Goal: Information Seeking & Learning: Find specific fact

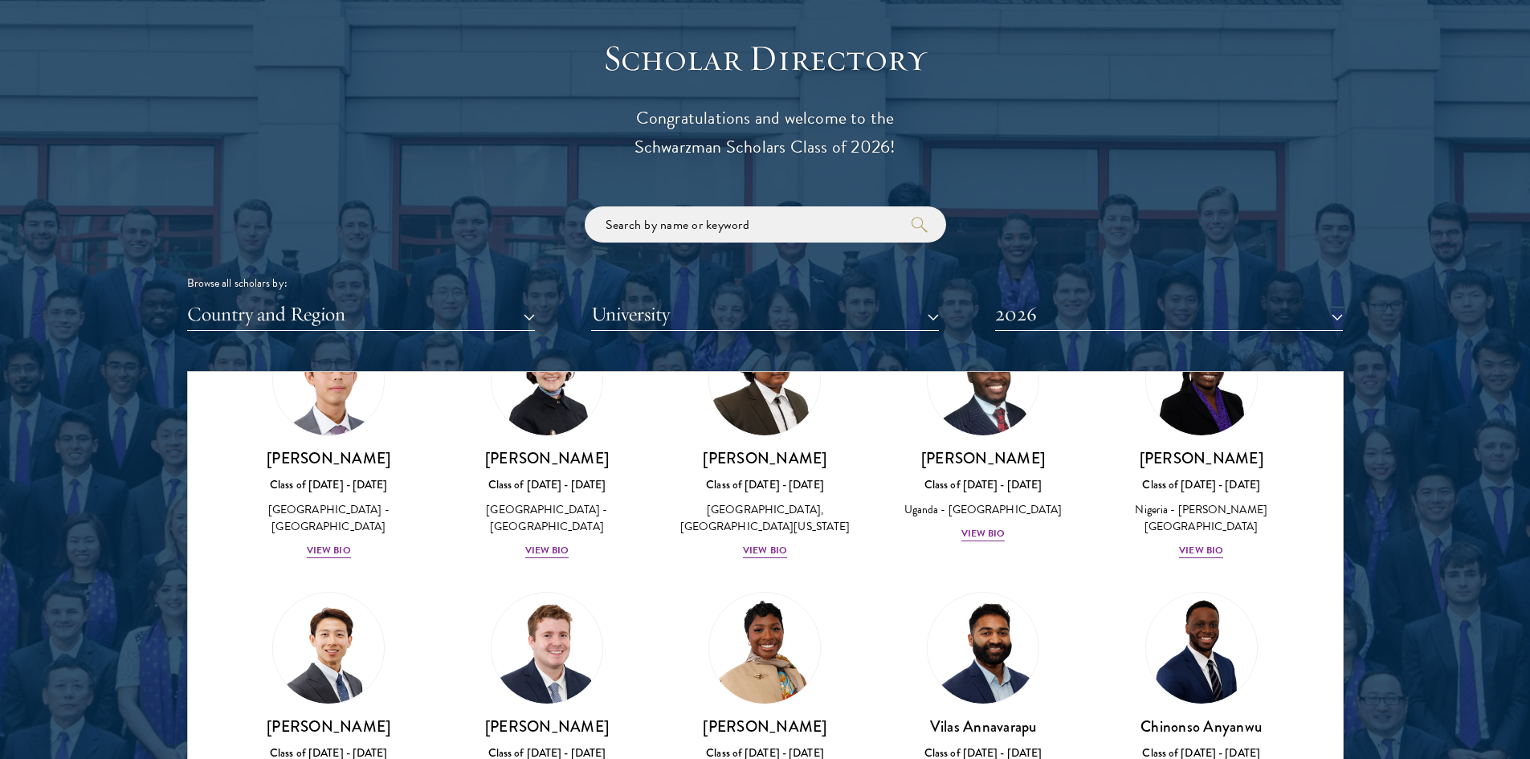
scroll to position [1848, 0]
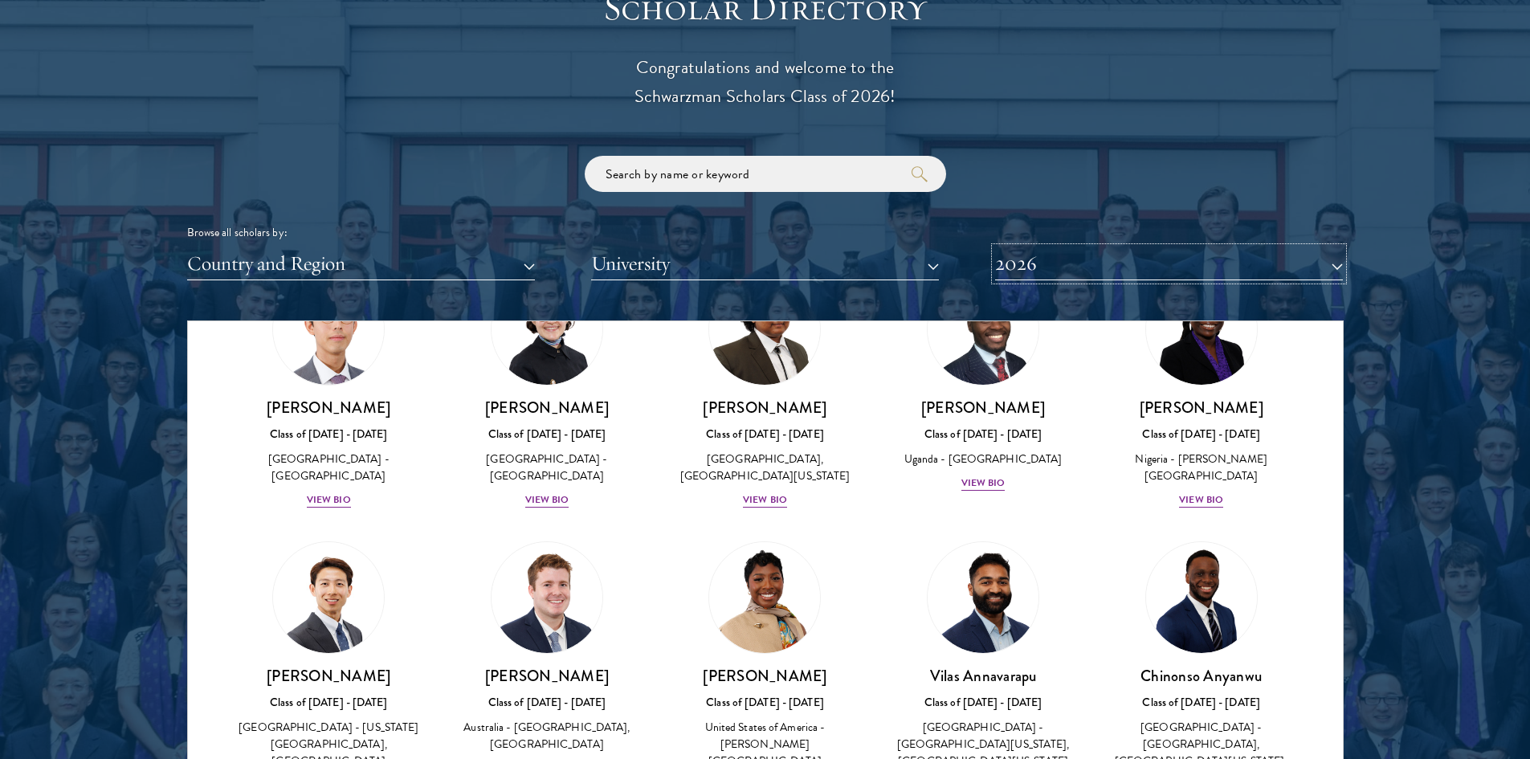
click at [1290, 247] on button "2026" at bounding box center [1169, 263] width 348 height 33
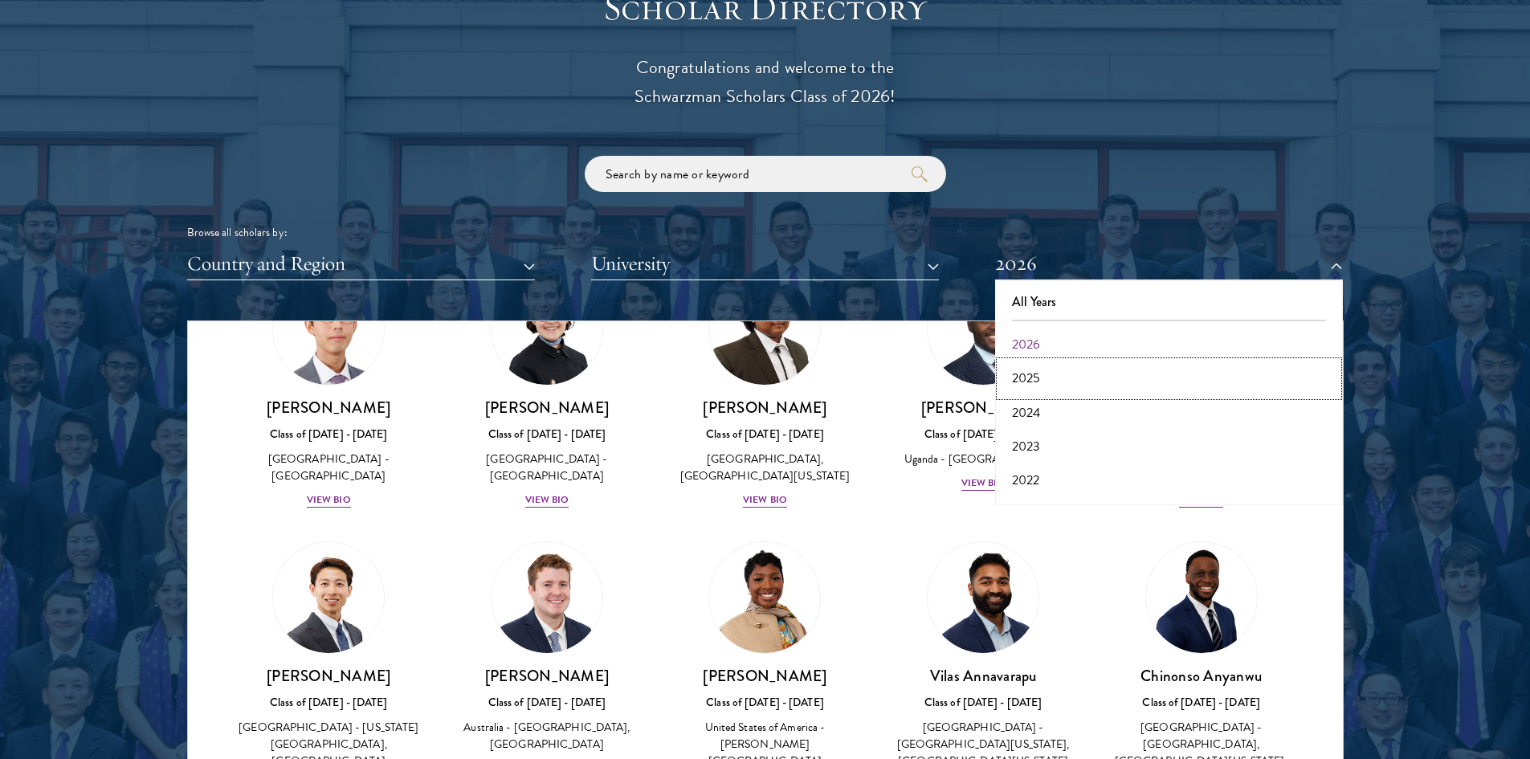
click at [1041, 362] on button "2025" at bounding box center [1169, 379] width 338 height 34
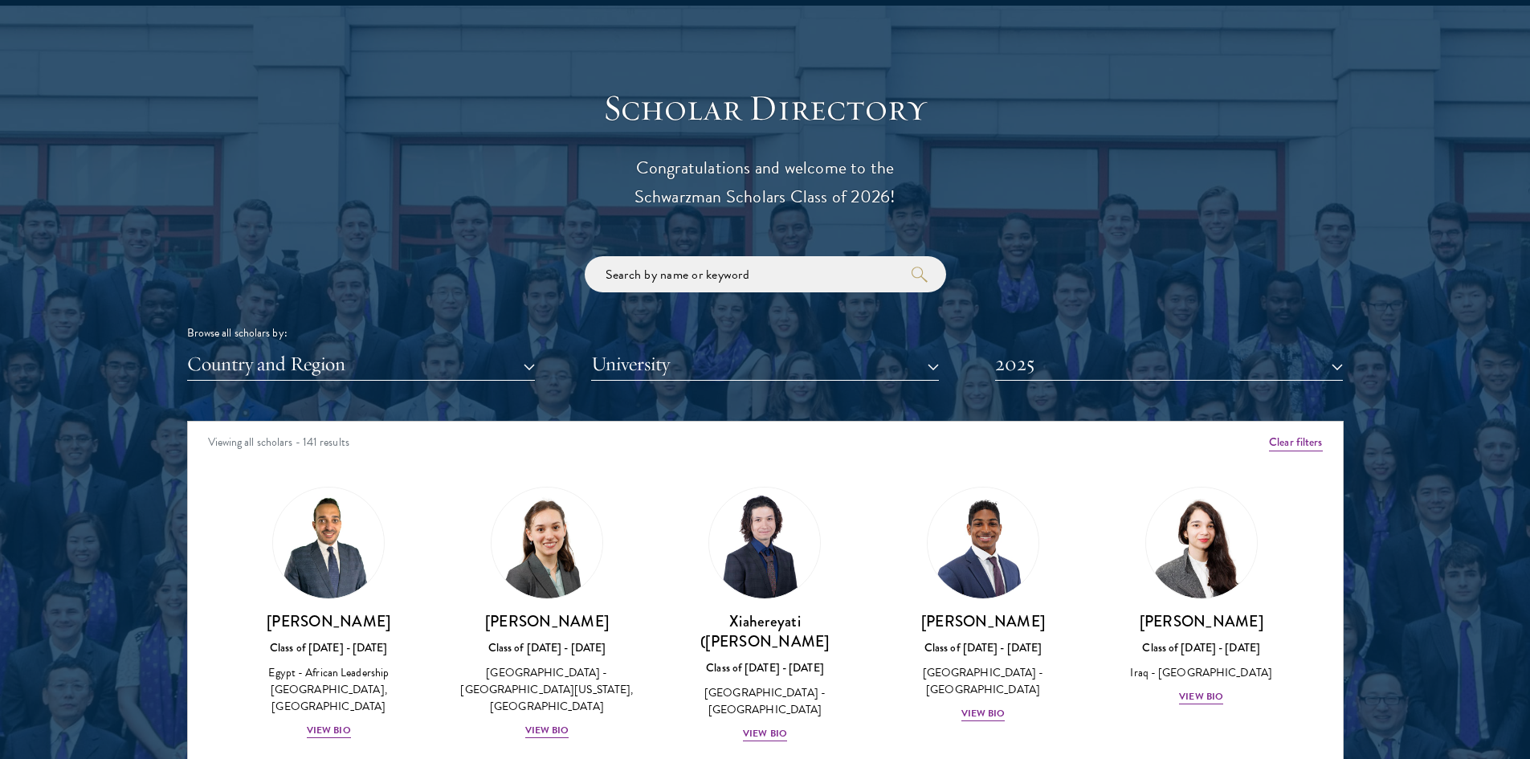
scroll to position [1767, 0]
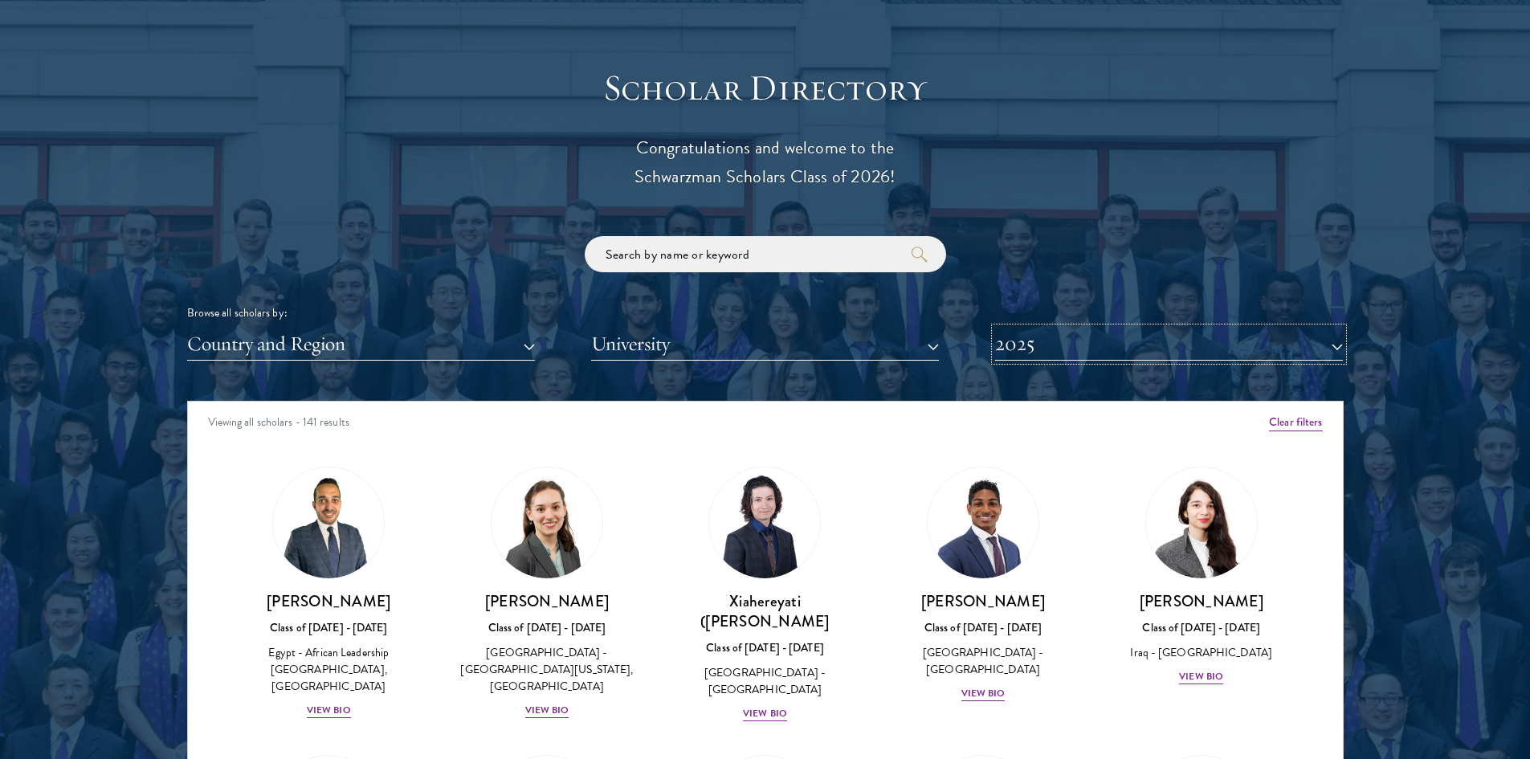
click at [1309, 328] on button "2025" at bounding box center [1169, 344] width 348 height 33
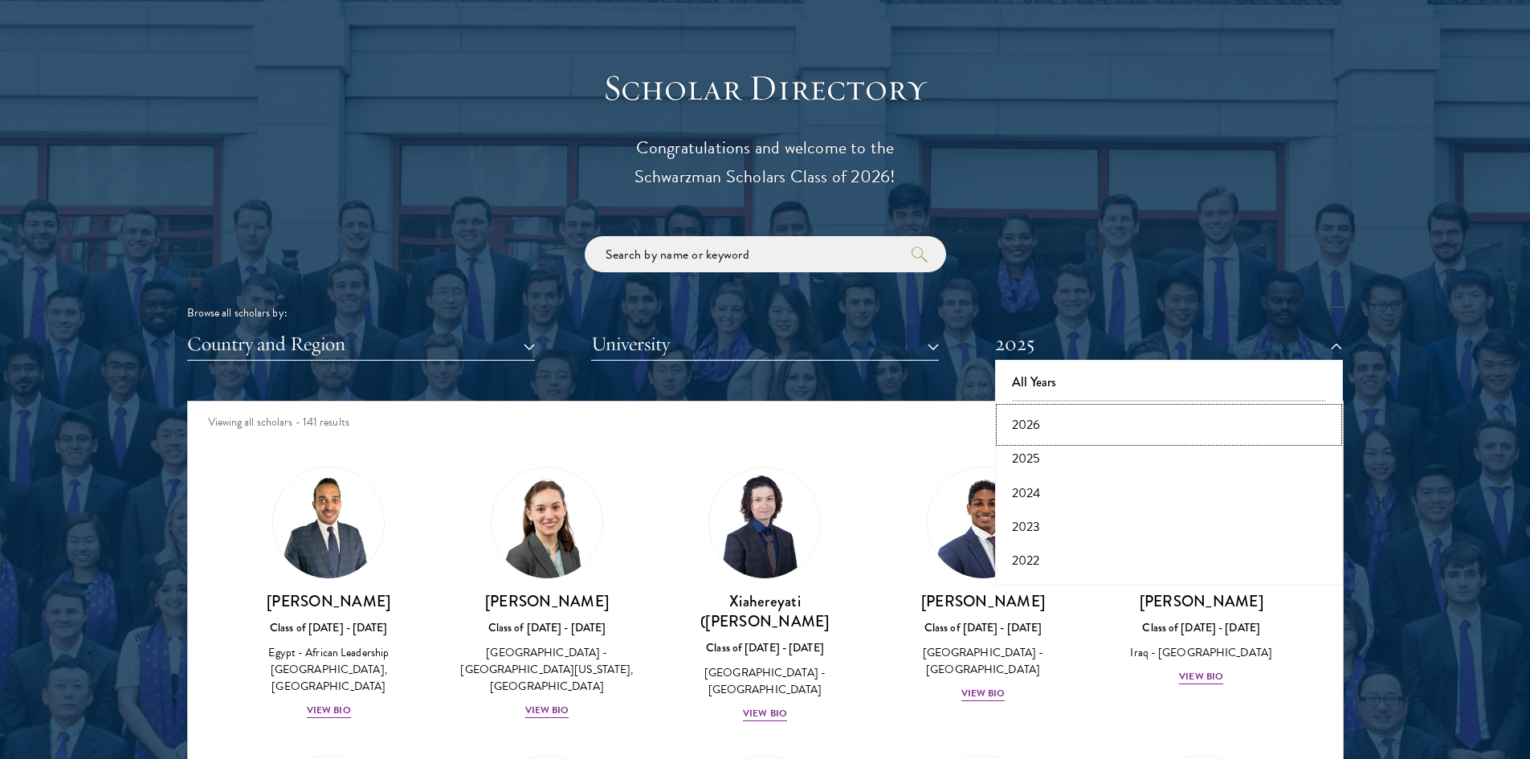
click at [1163, 408] on button "2026" at bounding box center [1169, 425] width 338 height 34
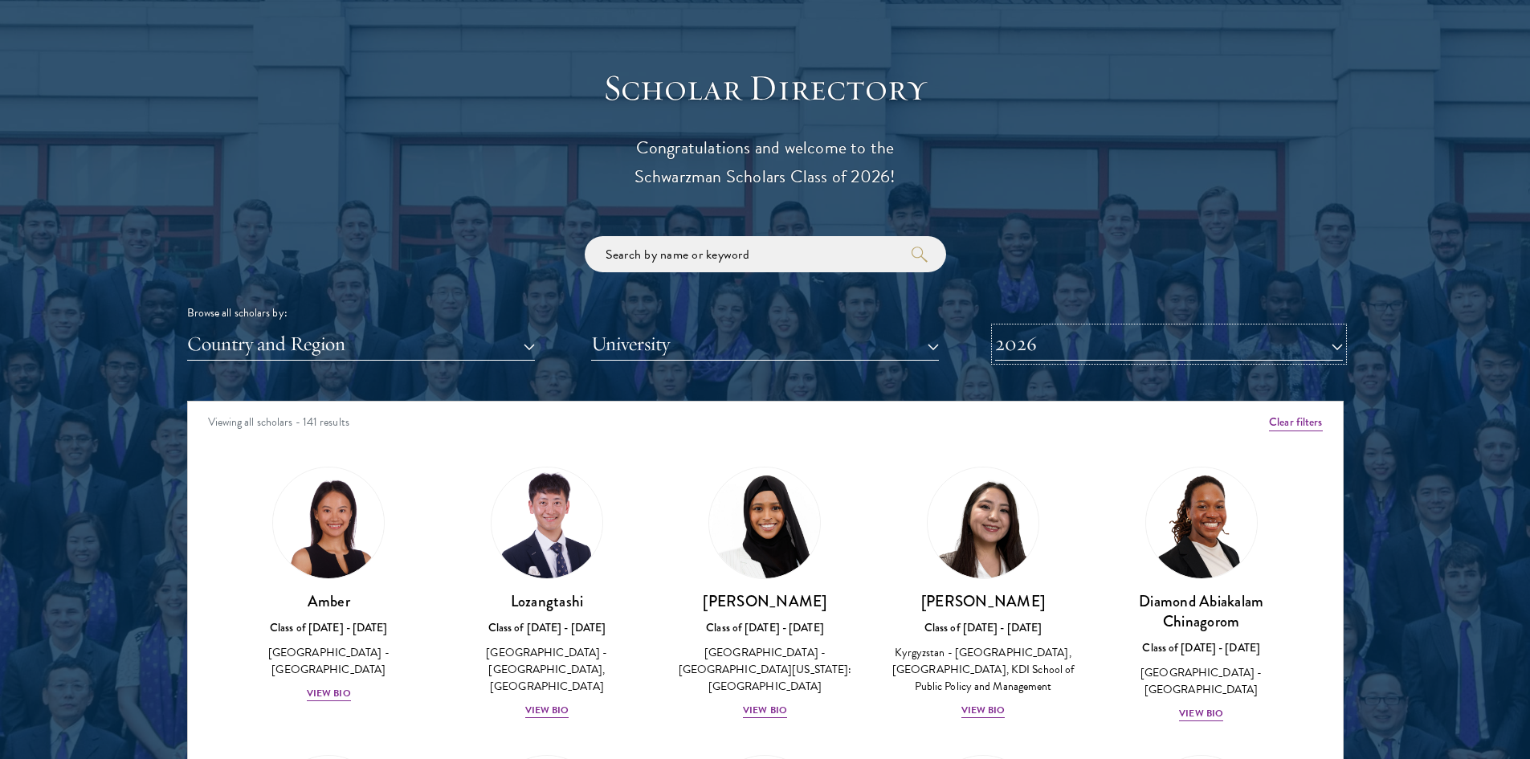
click at [1222, 328] on button "2026" at bounding box center [1169, 344] width 348 height 33
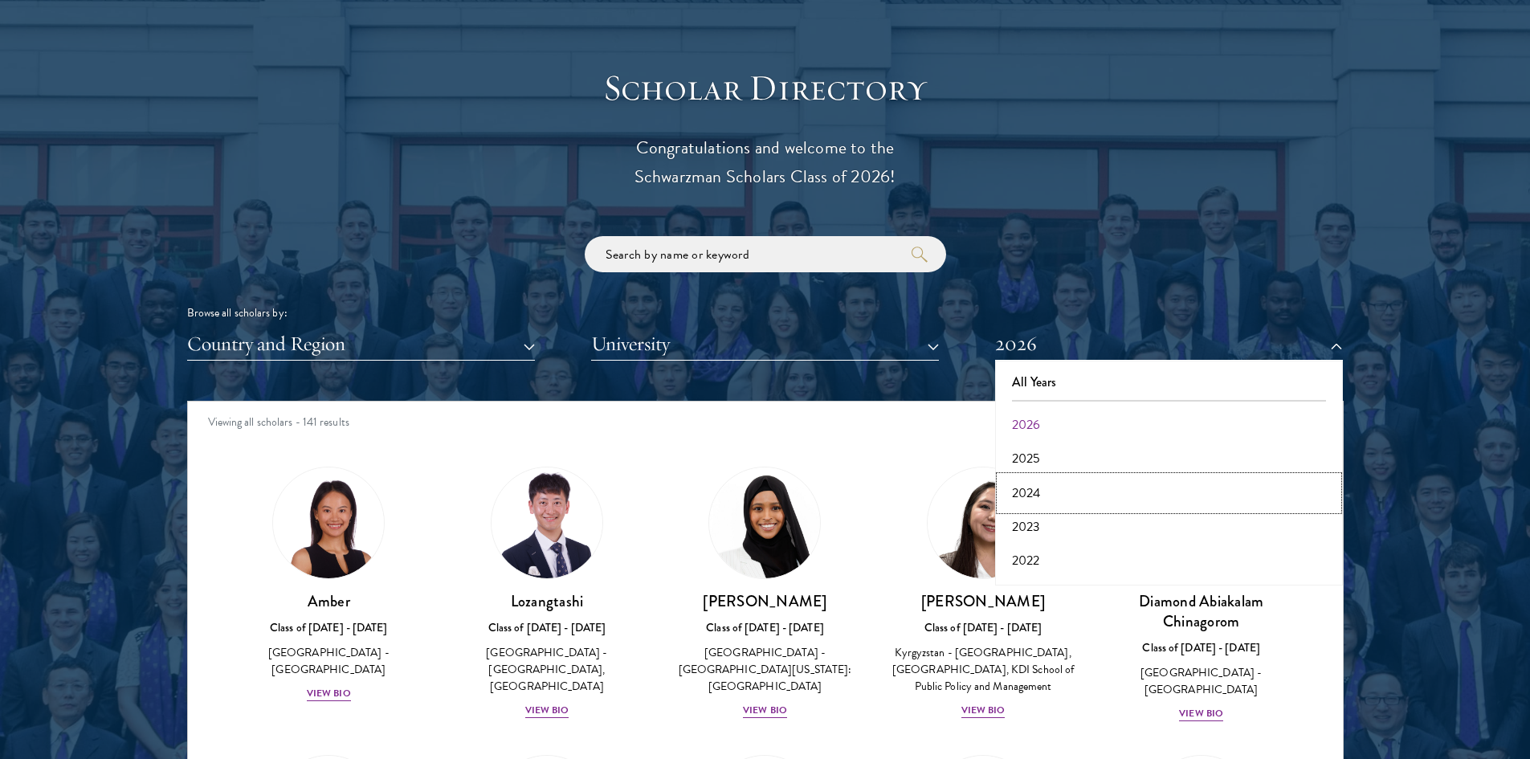
click at [1035, 476] on button "2024" at bounding box center [1169, 493] width 338 height 34
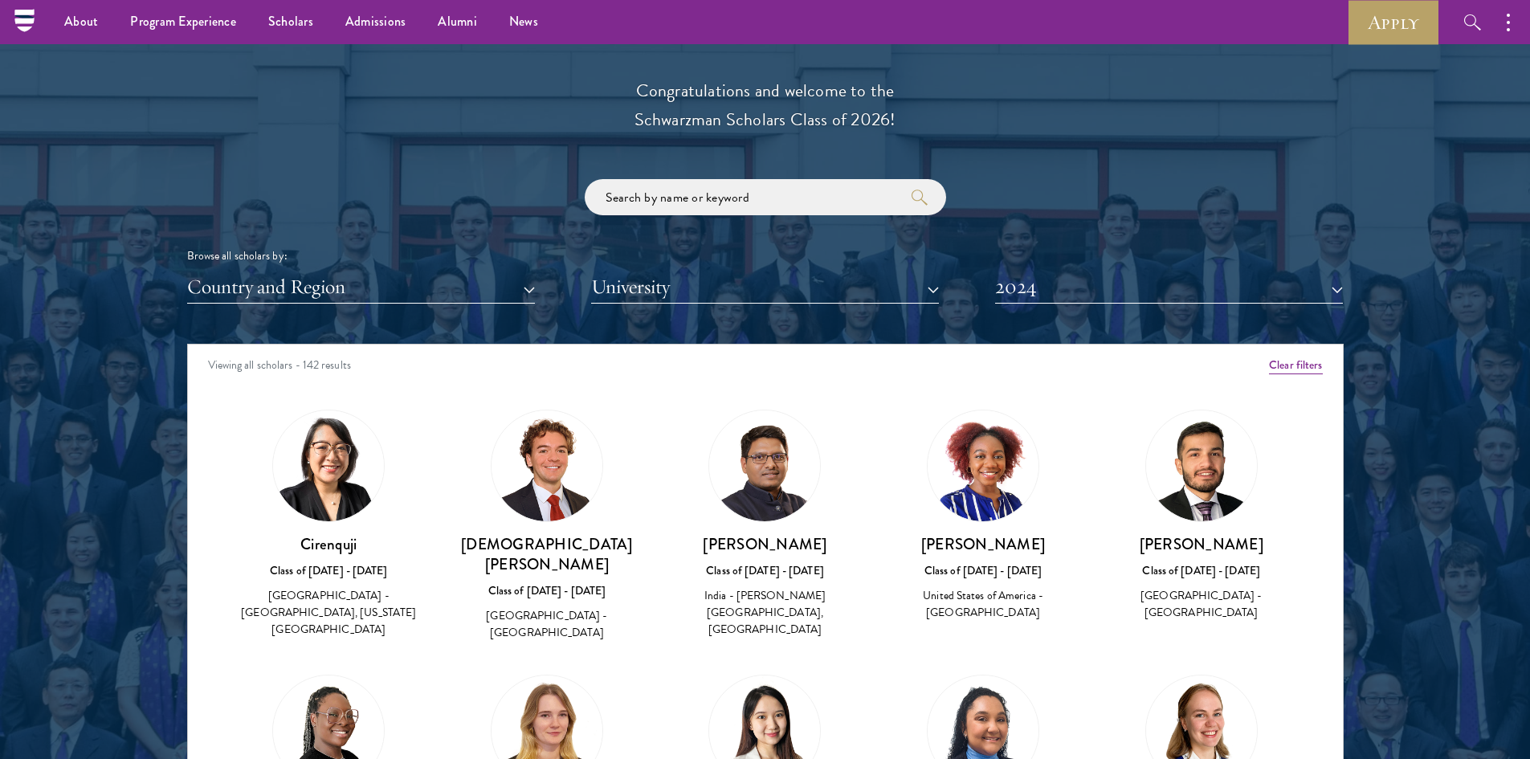
scroll to position [1767, 0]
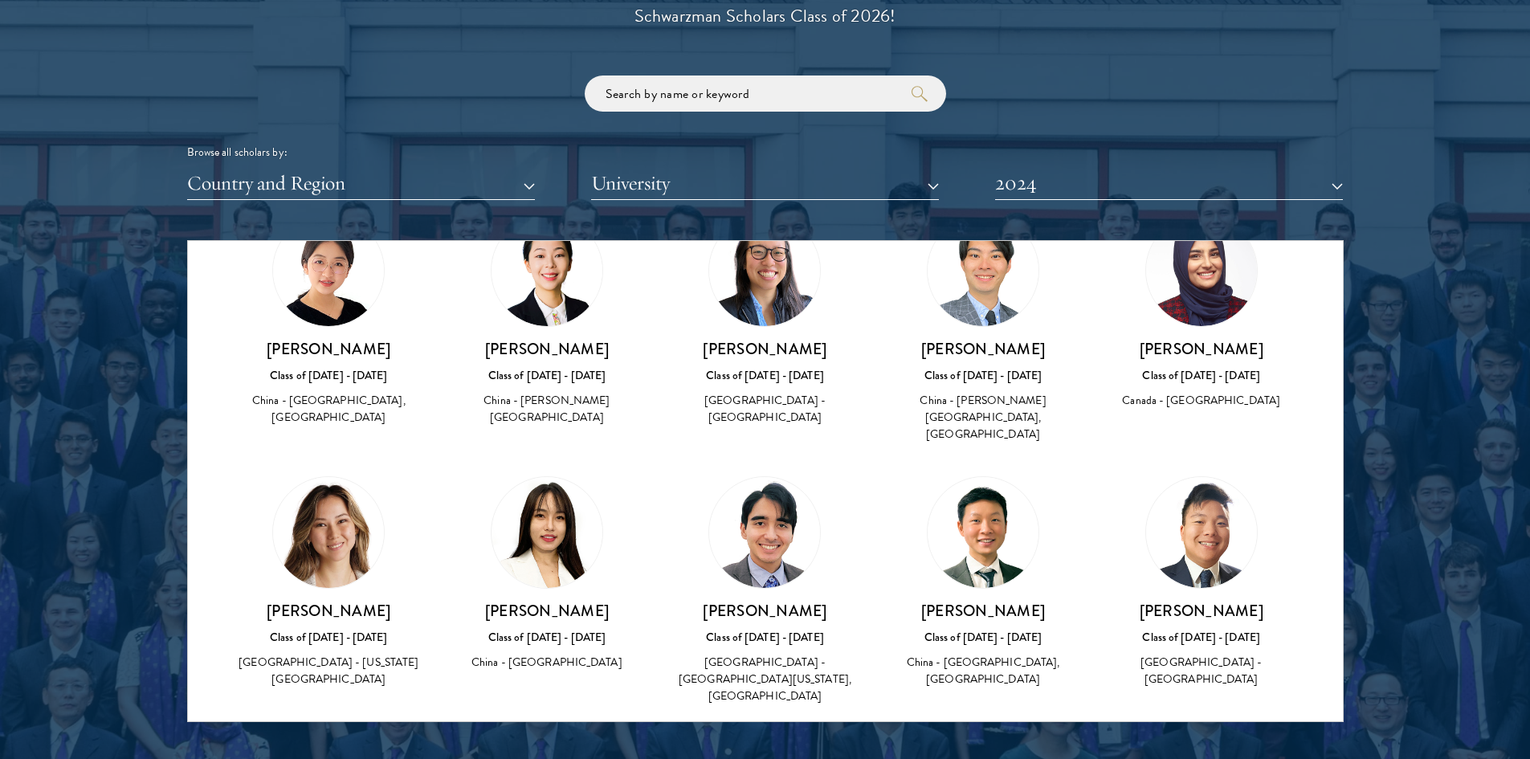
scroll to position [6754, 0]
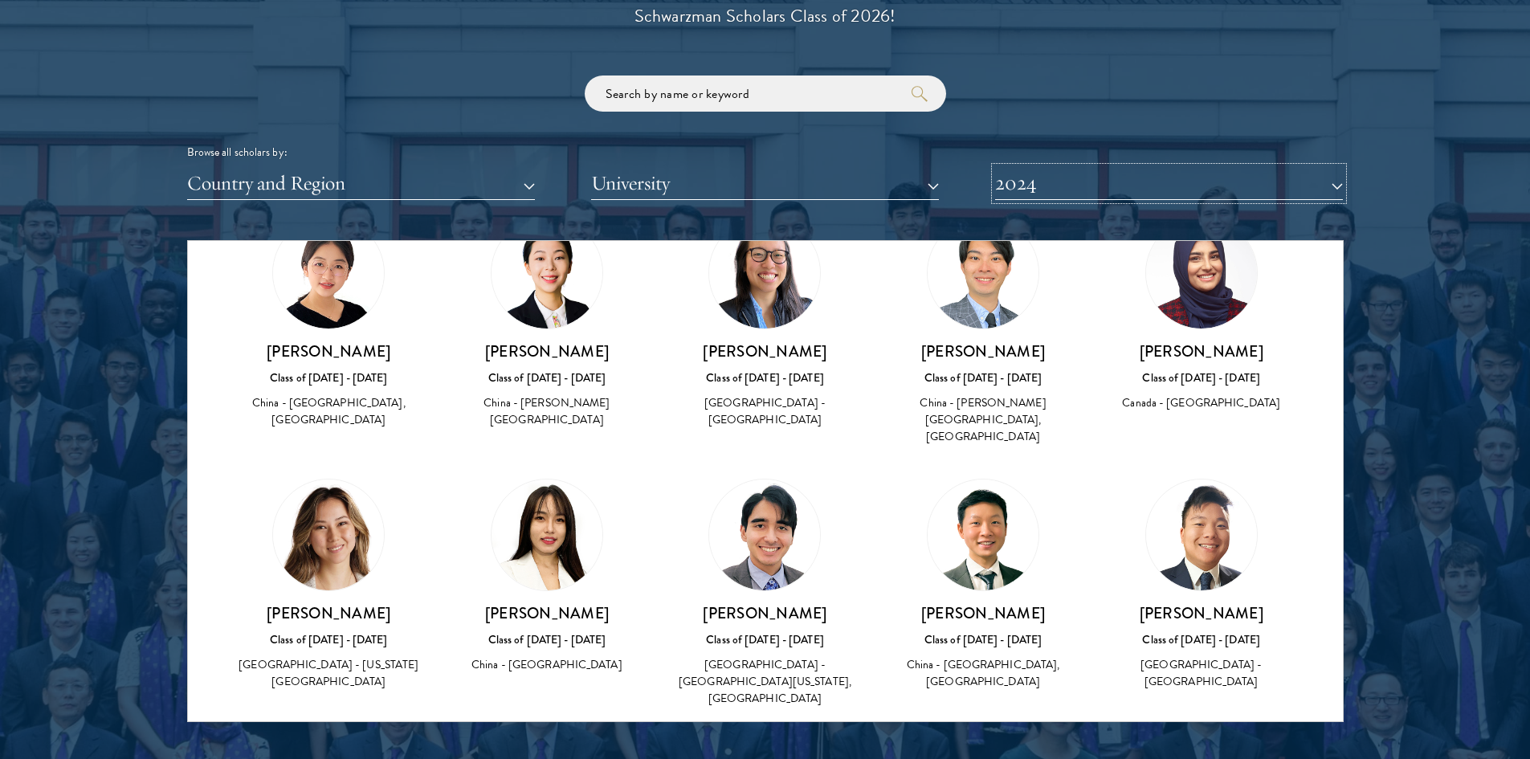
click at [1240, 167] on button "2024" at bounding box center [1169, 183] width 348 height 33
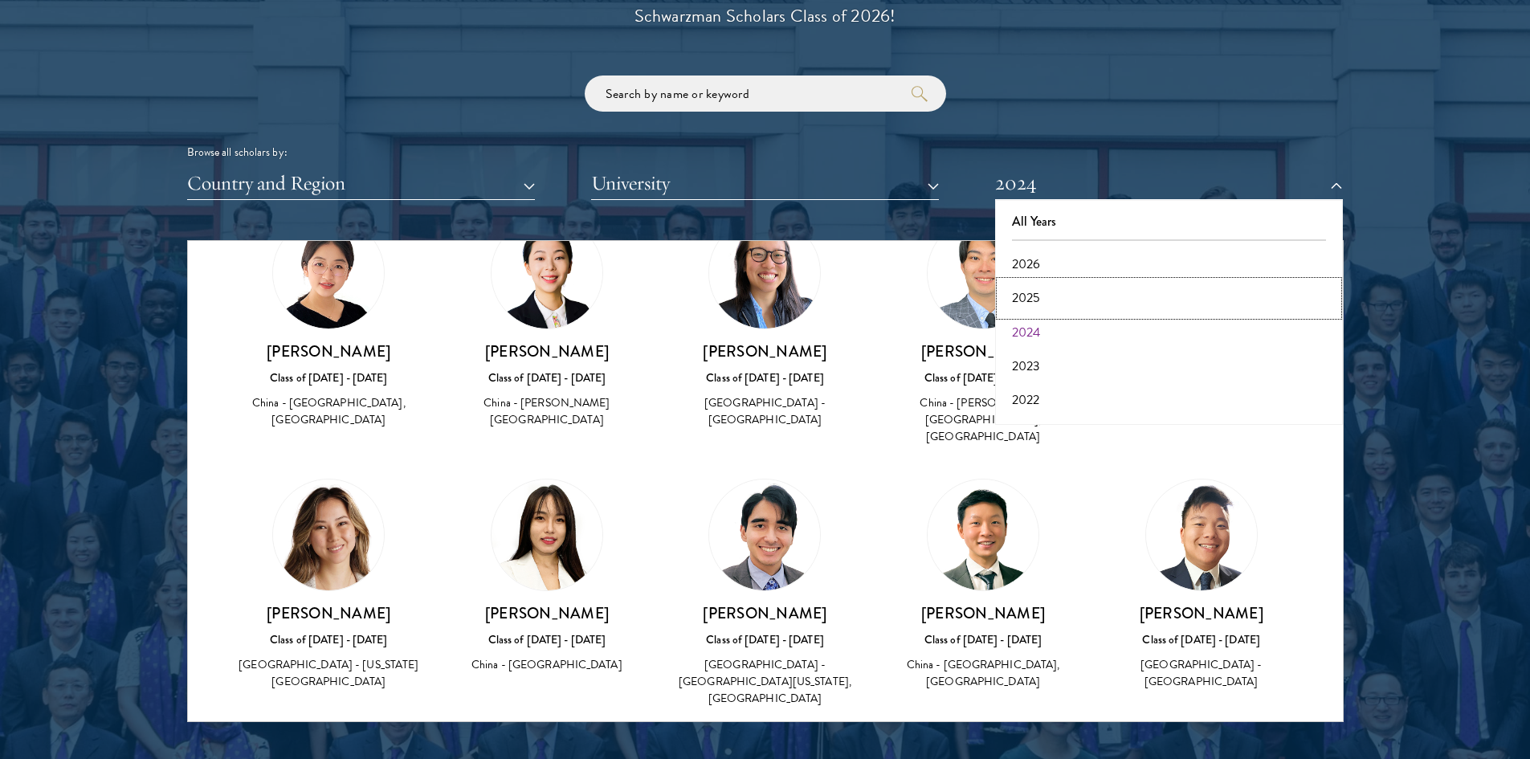
click at [1190, 281] on button "2025" at bounding box center [1169, 298] width 338 height 34
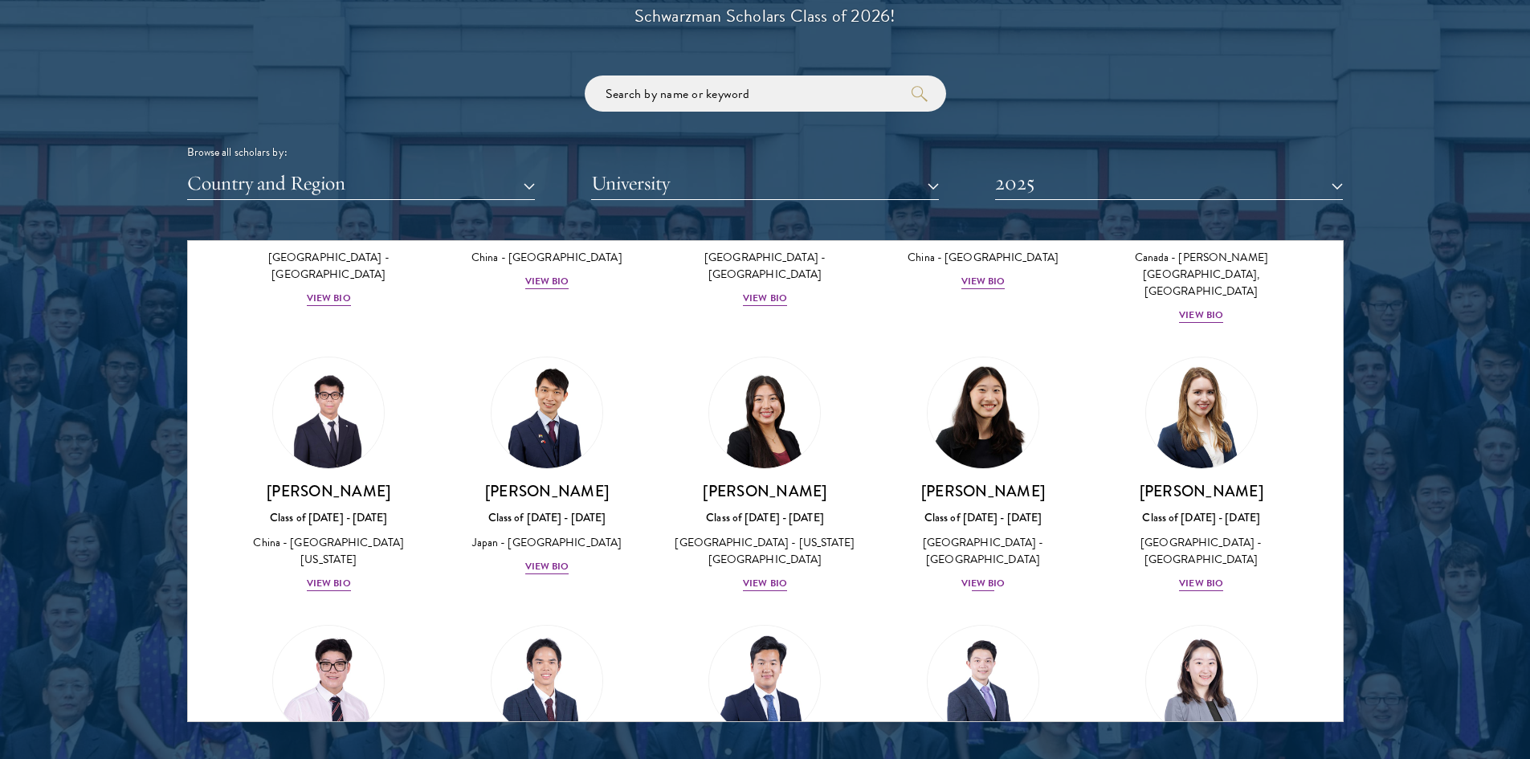
scroll to position [7487, 0]
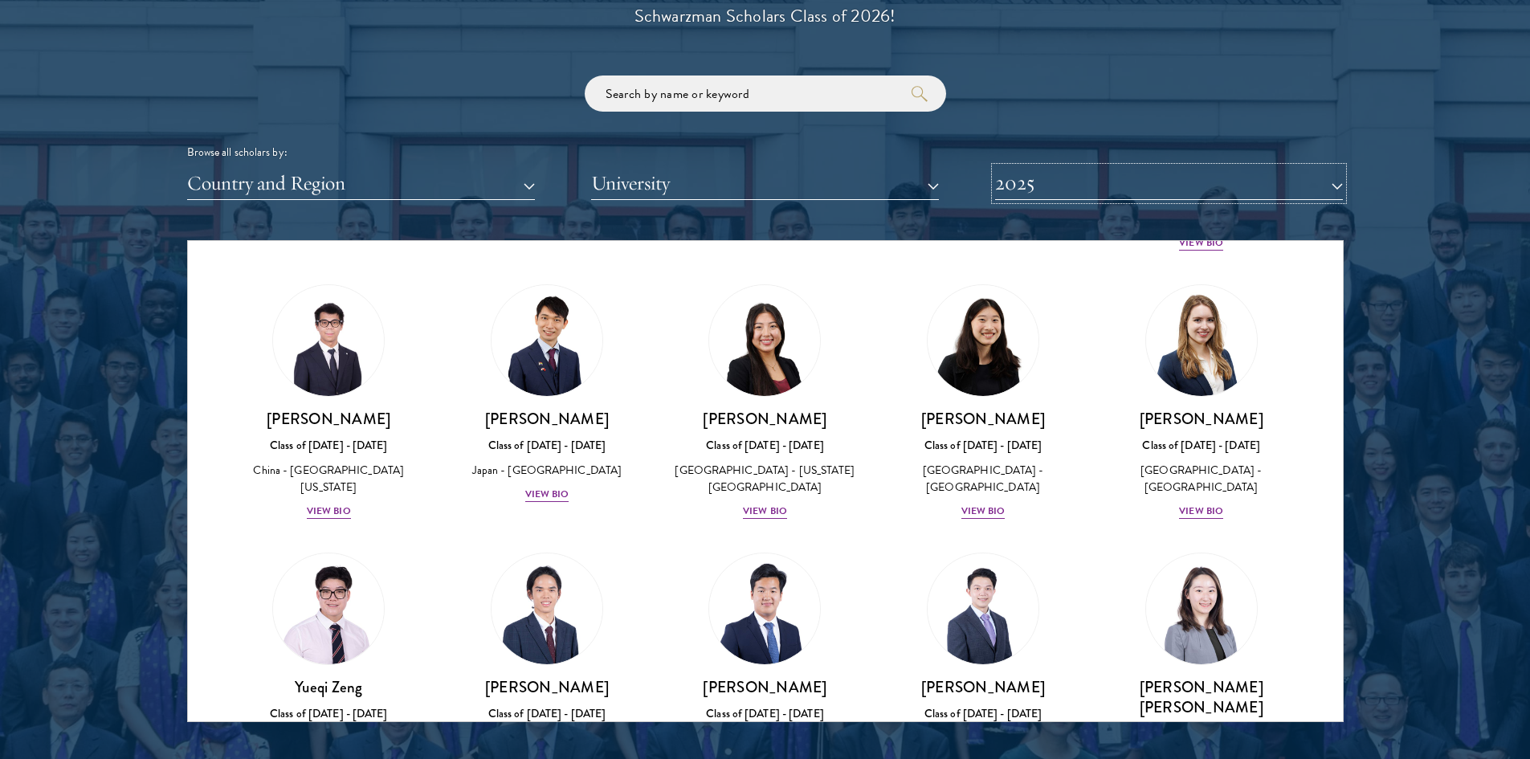
click at [1082, 167] on button "2025" at bounding box center [1169, 183] width 348 height 33
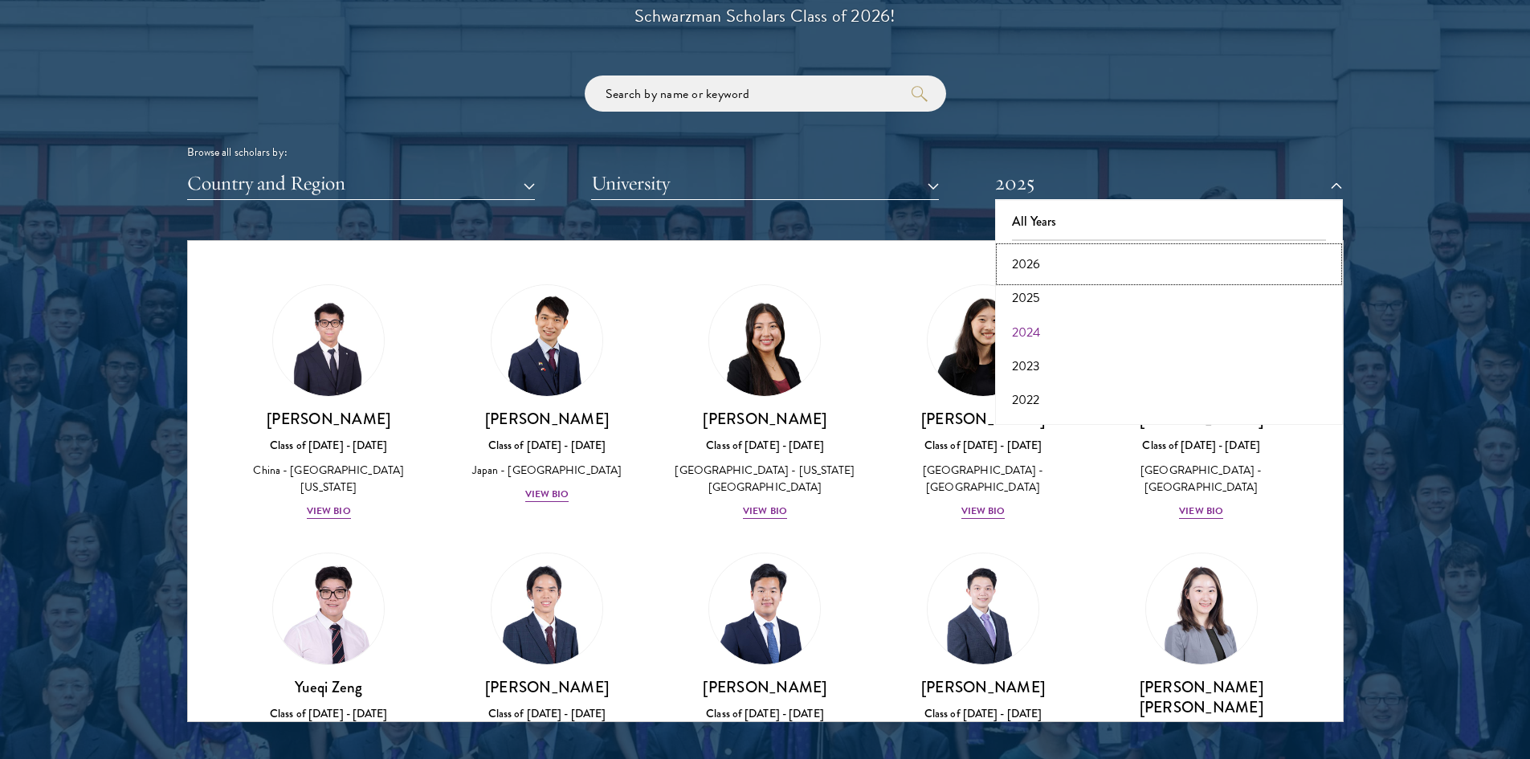
click at [1067, 247] on button "2026" at bounding box center [1169, 264] width 338 height 34
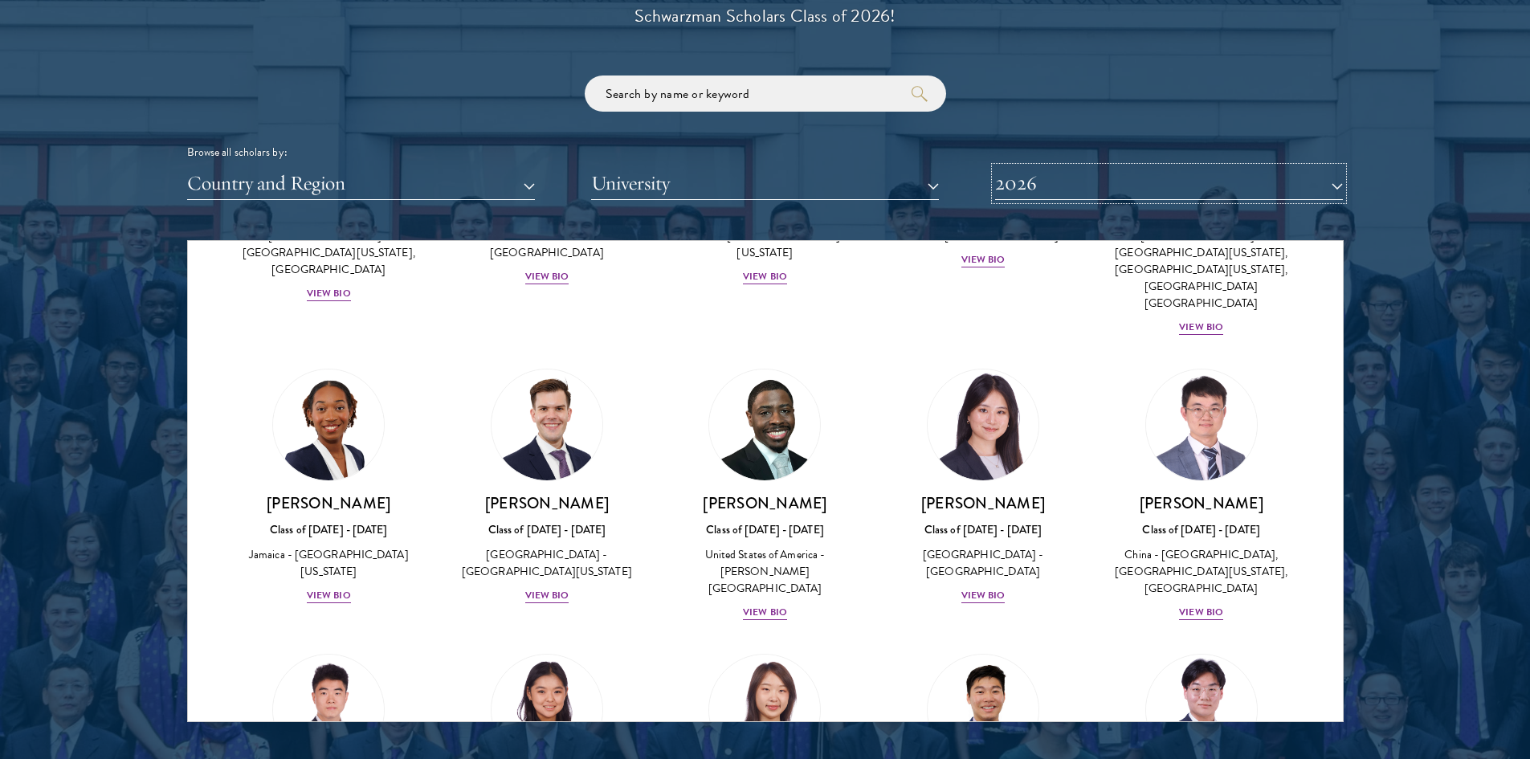
click at [1204, 167] on button "2026" at bounding box center [1169, 183] width 348 height 33
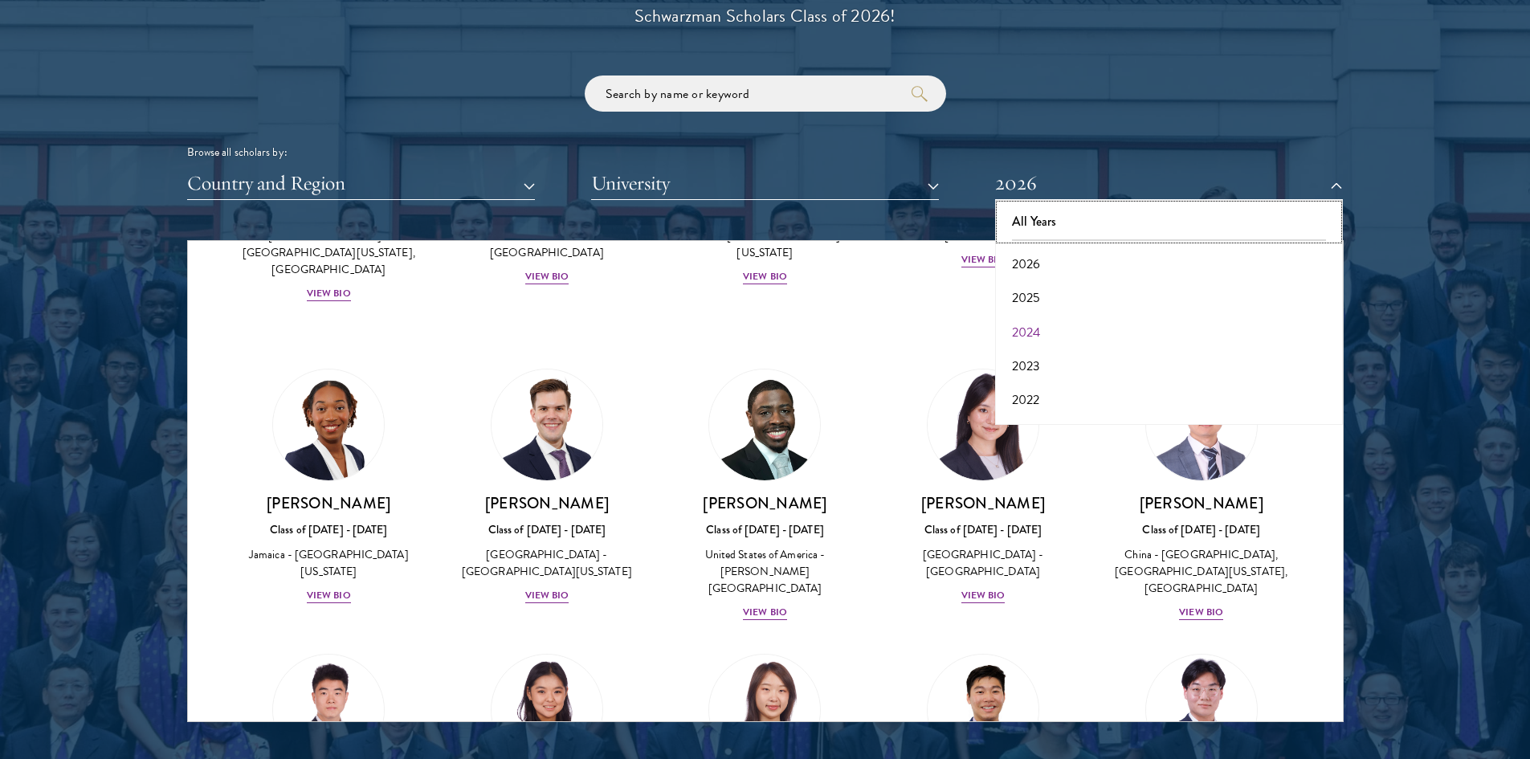
click at [1130, 205] on button "All Years" at bounding box center [1169, 222] width 338 height 34
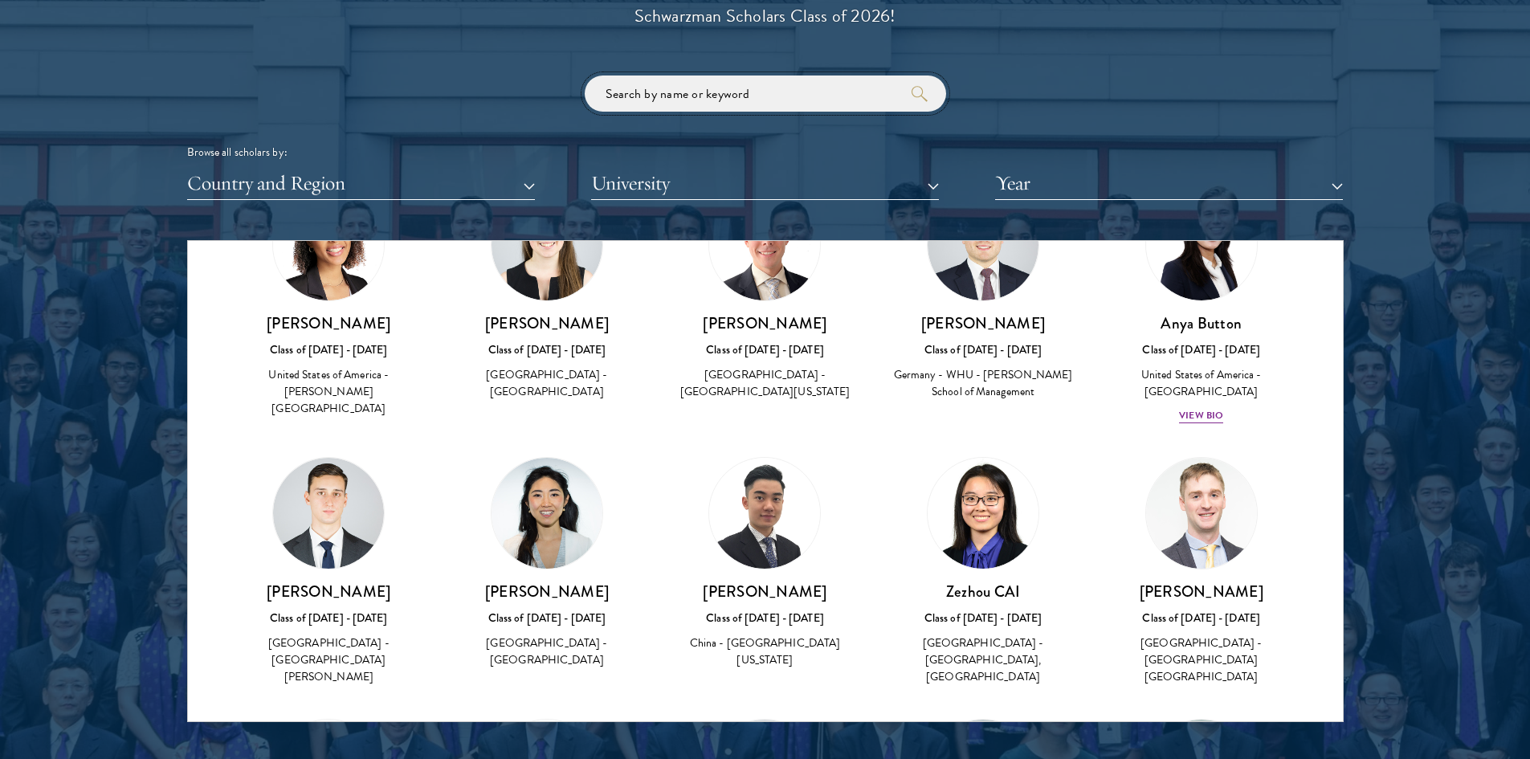
click at [765, 76] on input "search" at bounding box center [766, 94] width 362 height 36
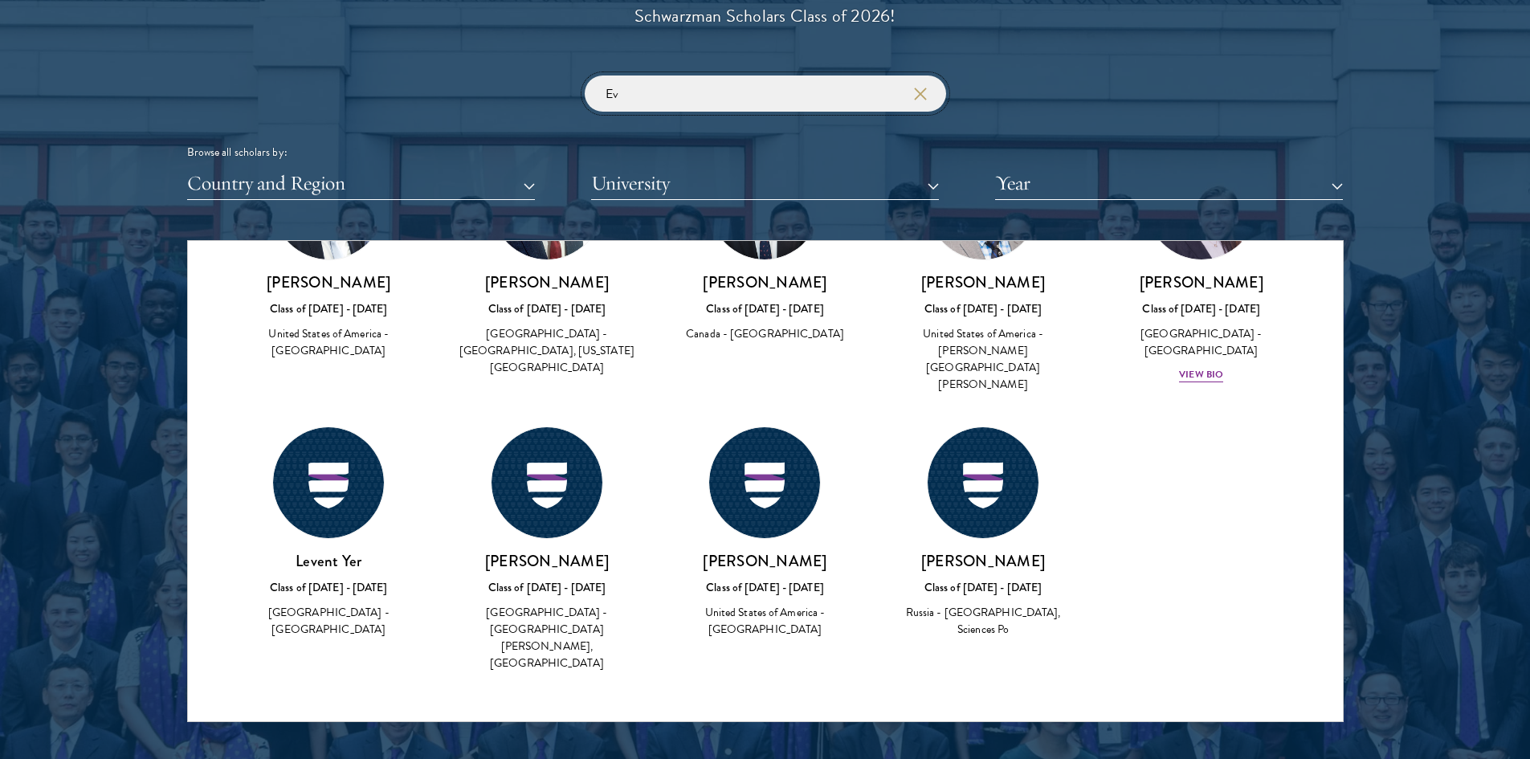
scroll to position [2024, 0]
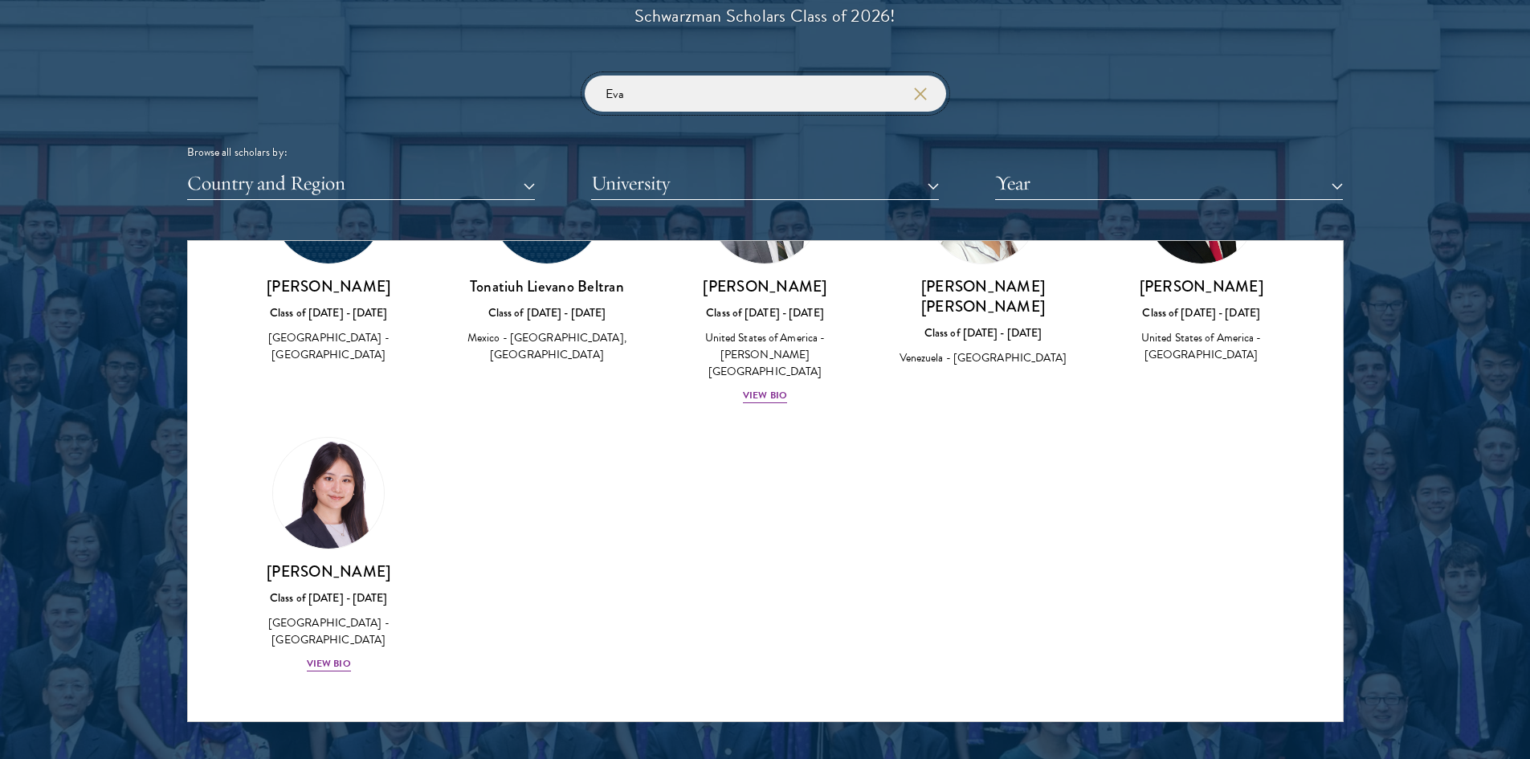
scroll to position [423, 0]
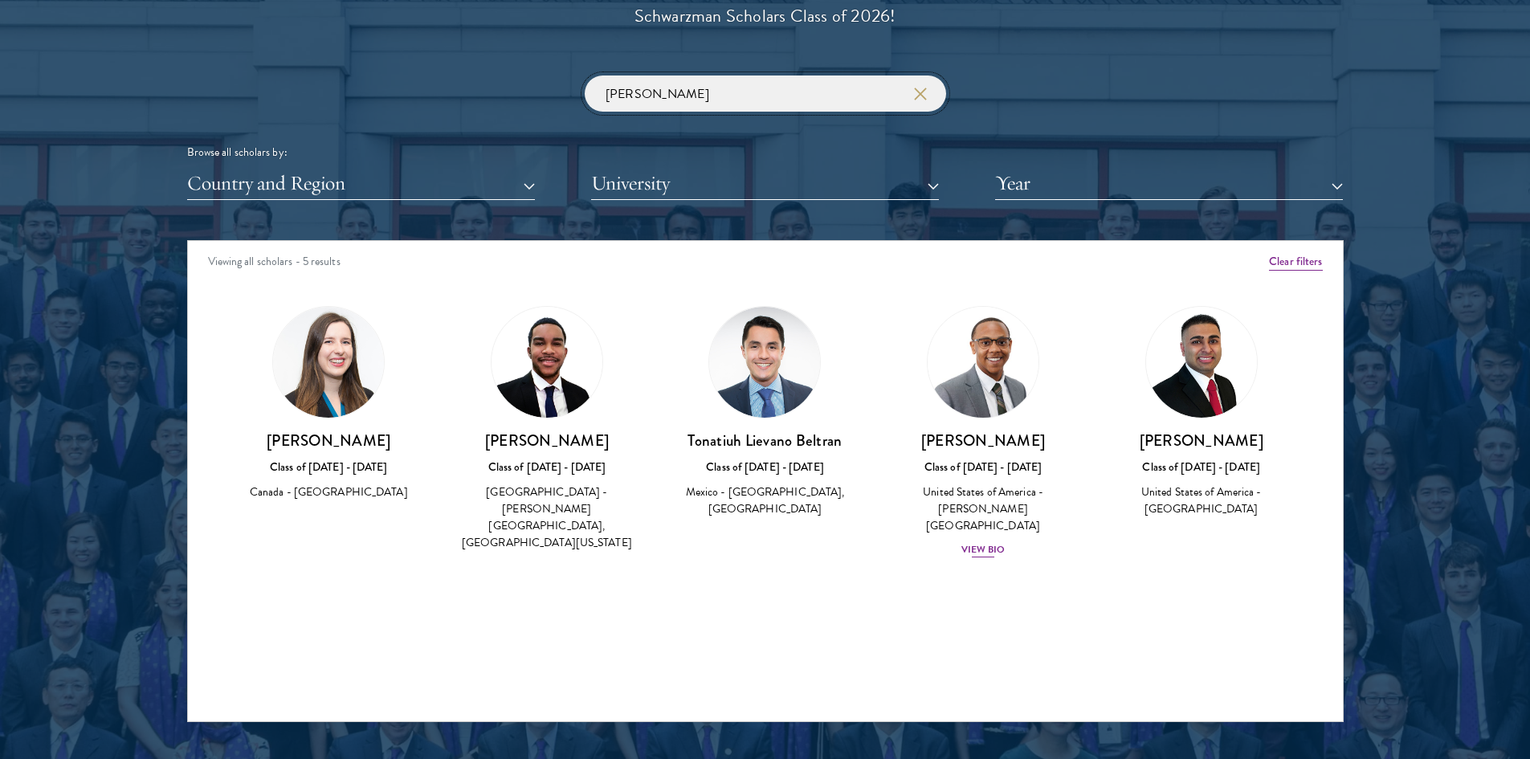
type input "Evan"
click at [989, 542] on div "View Bio" at bounding box center [984, 549] width 44 height 15
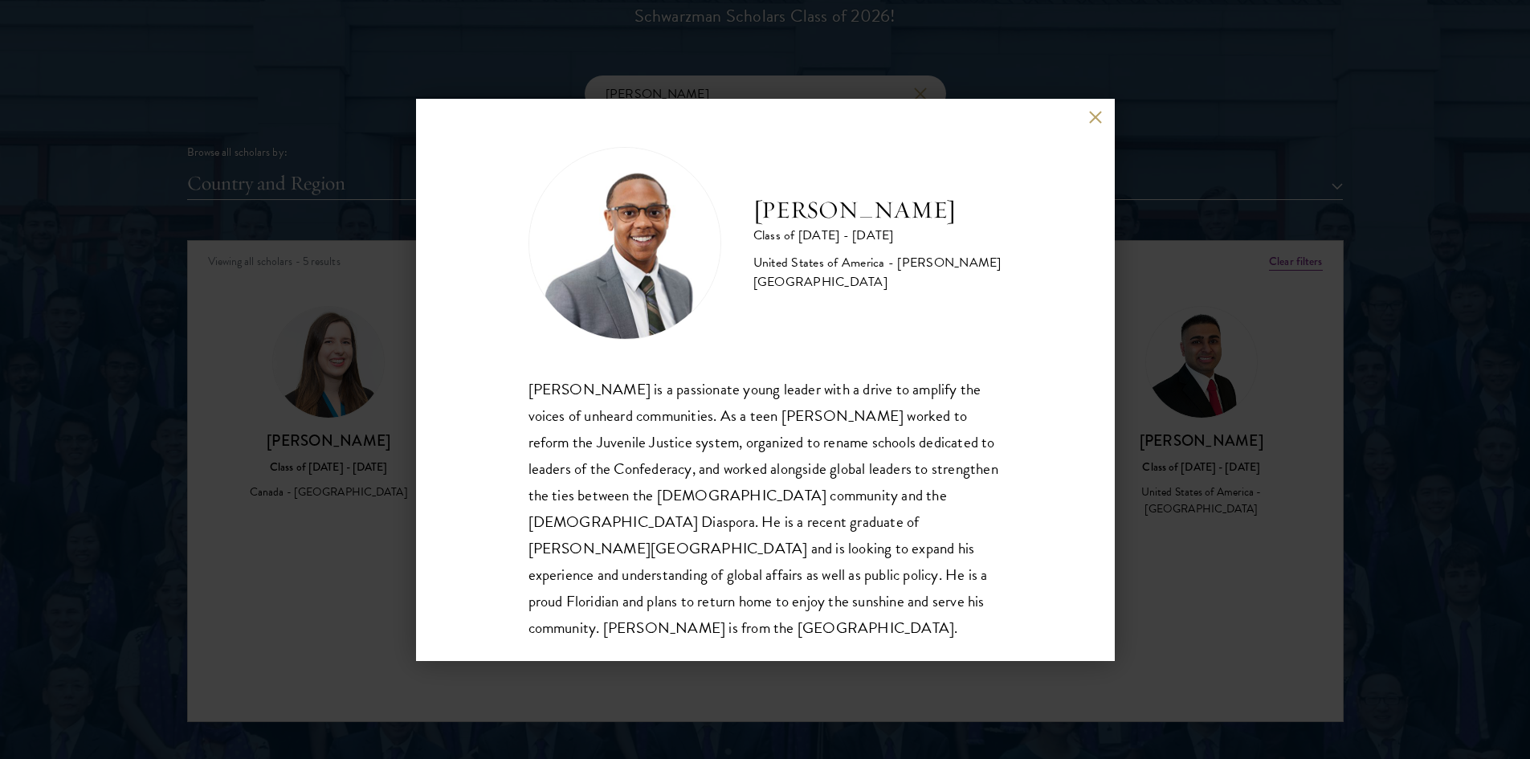
click at [1097, 113] on button at bounding box center [1096, 118] width 14 height 14
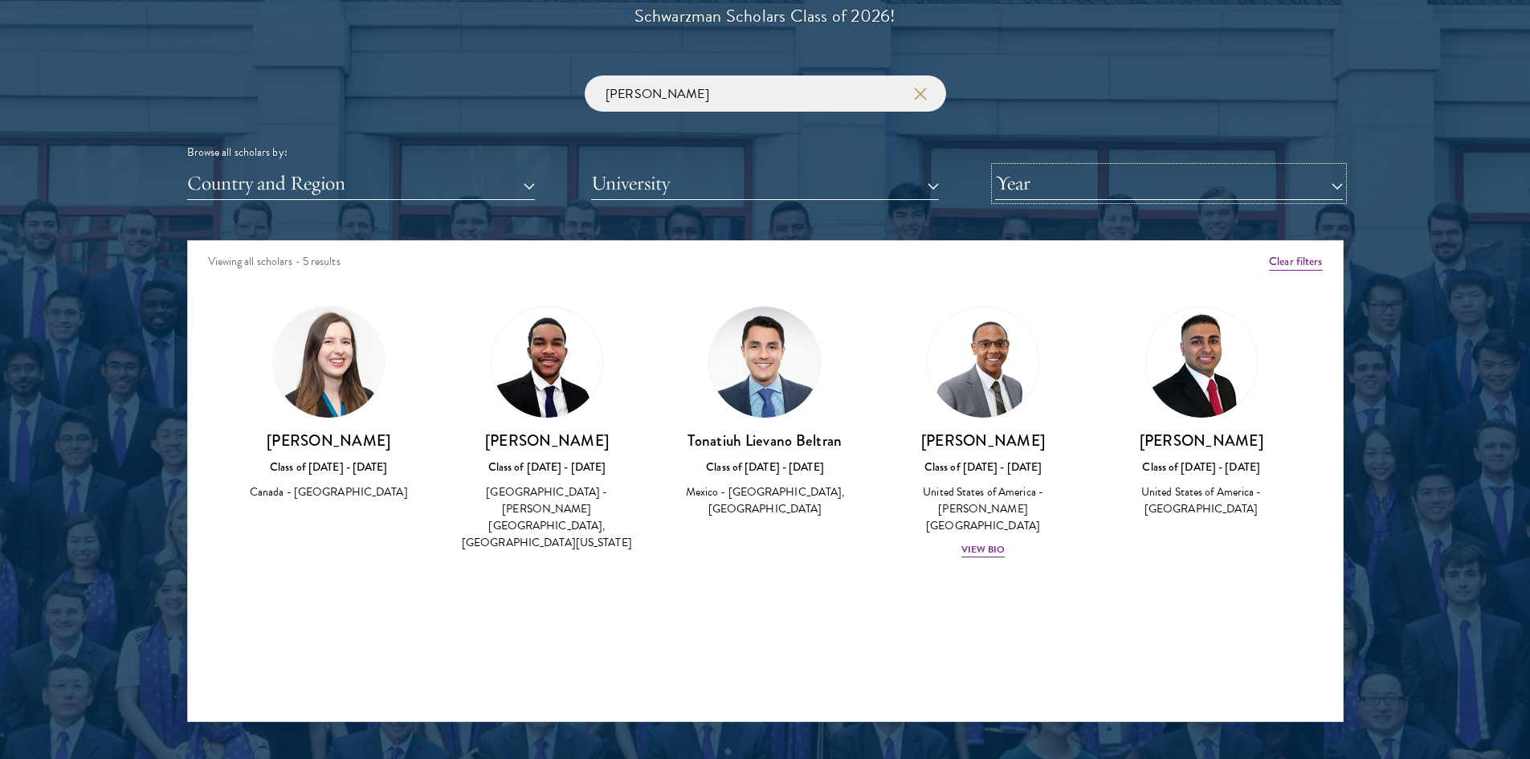
click at [1178, 167] on button "Year" at bounding box center [1169, 183] width 348 height 33
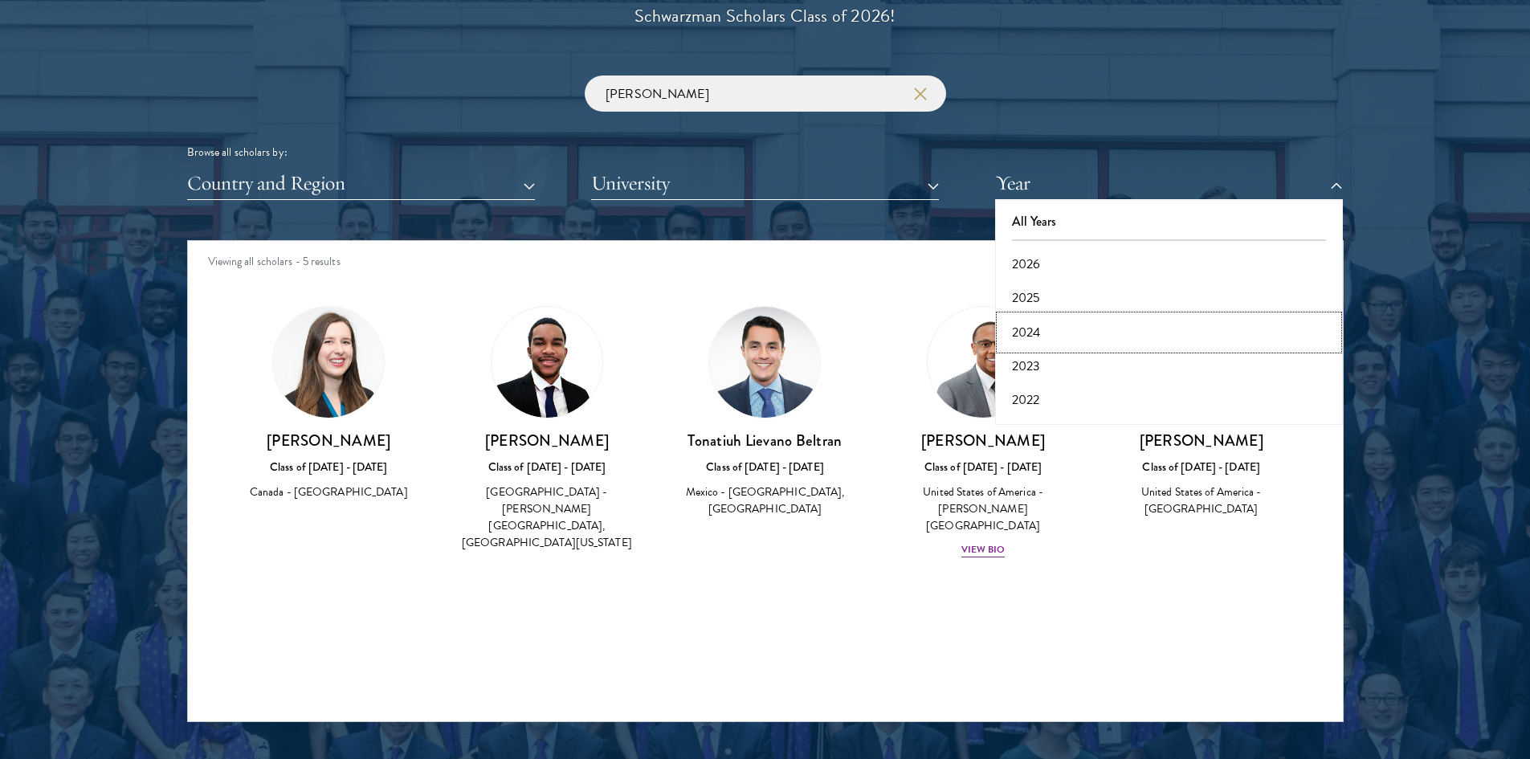
click at [1088, 316] on button "2024" at bounding box center [1169, 333] width 338 height 34
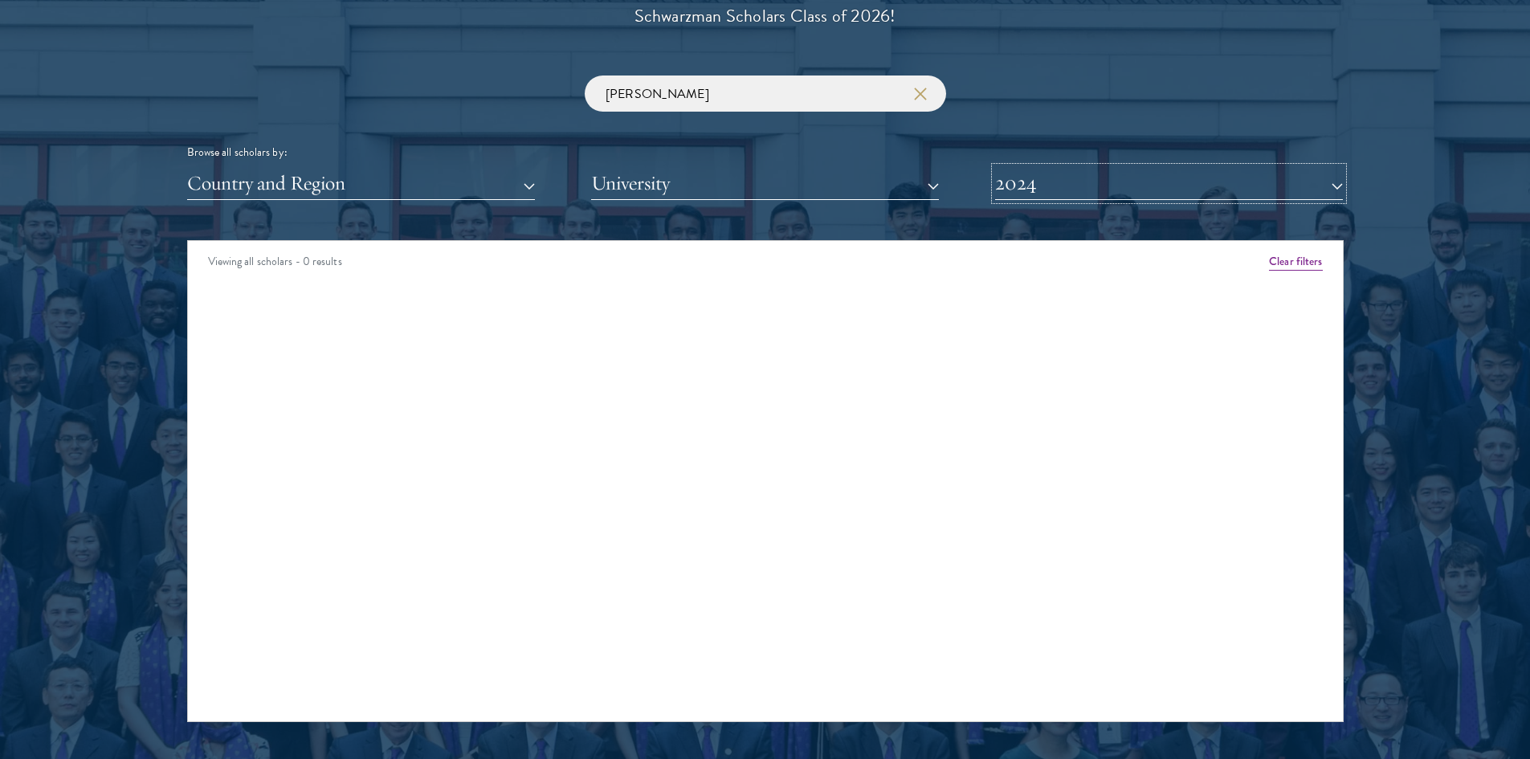
click at [1069, 167] on button "2024" at bounding box center [1169, 183] width 348 height 33
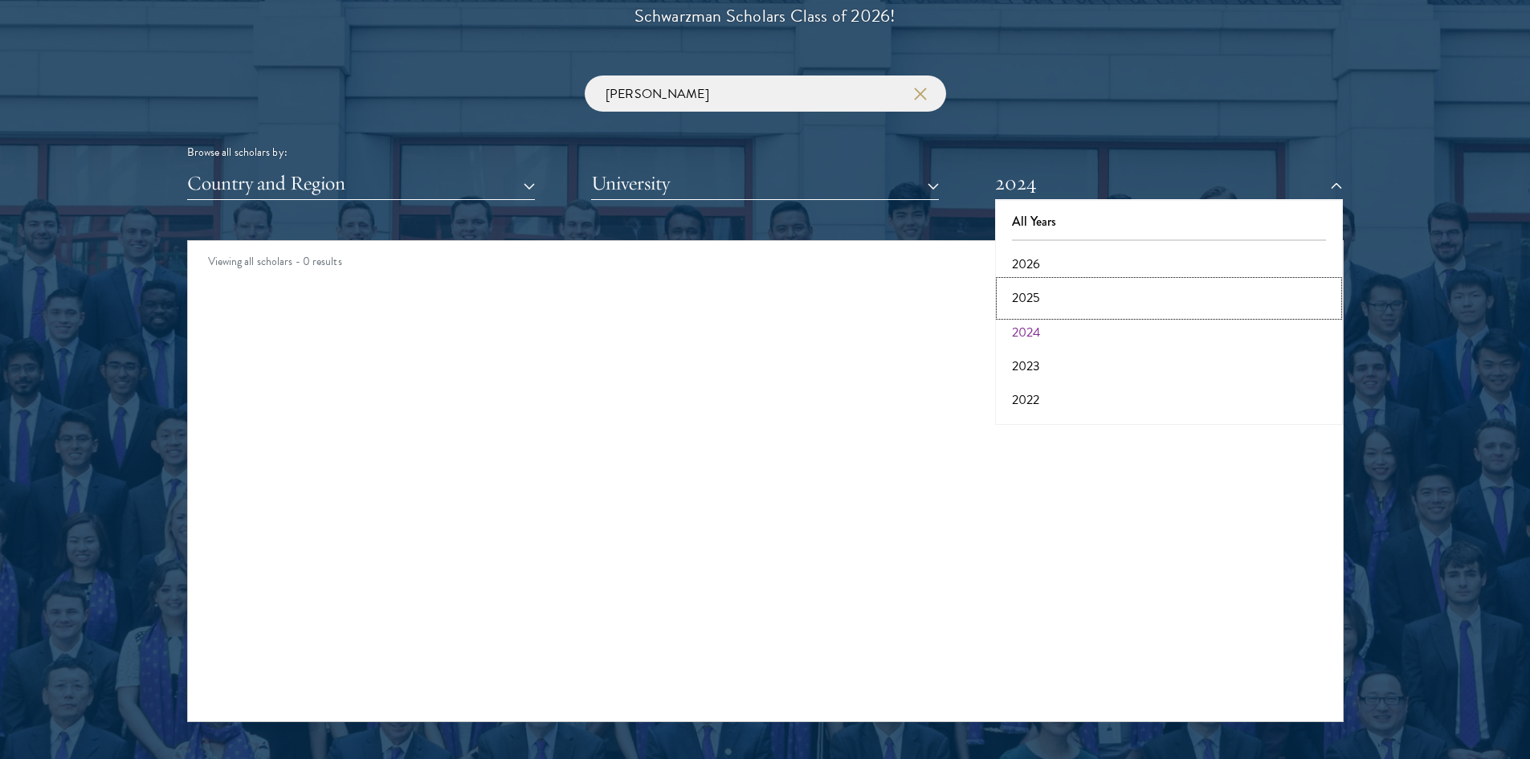
click at [1057, 281] on button "2025" at bounding box center [1169, 298] width 338 height 34
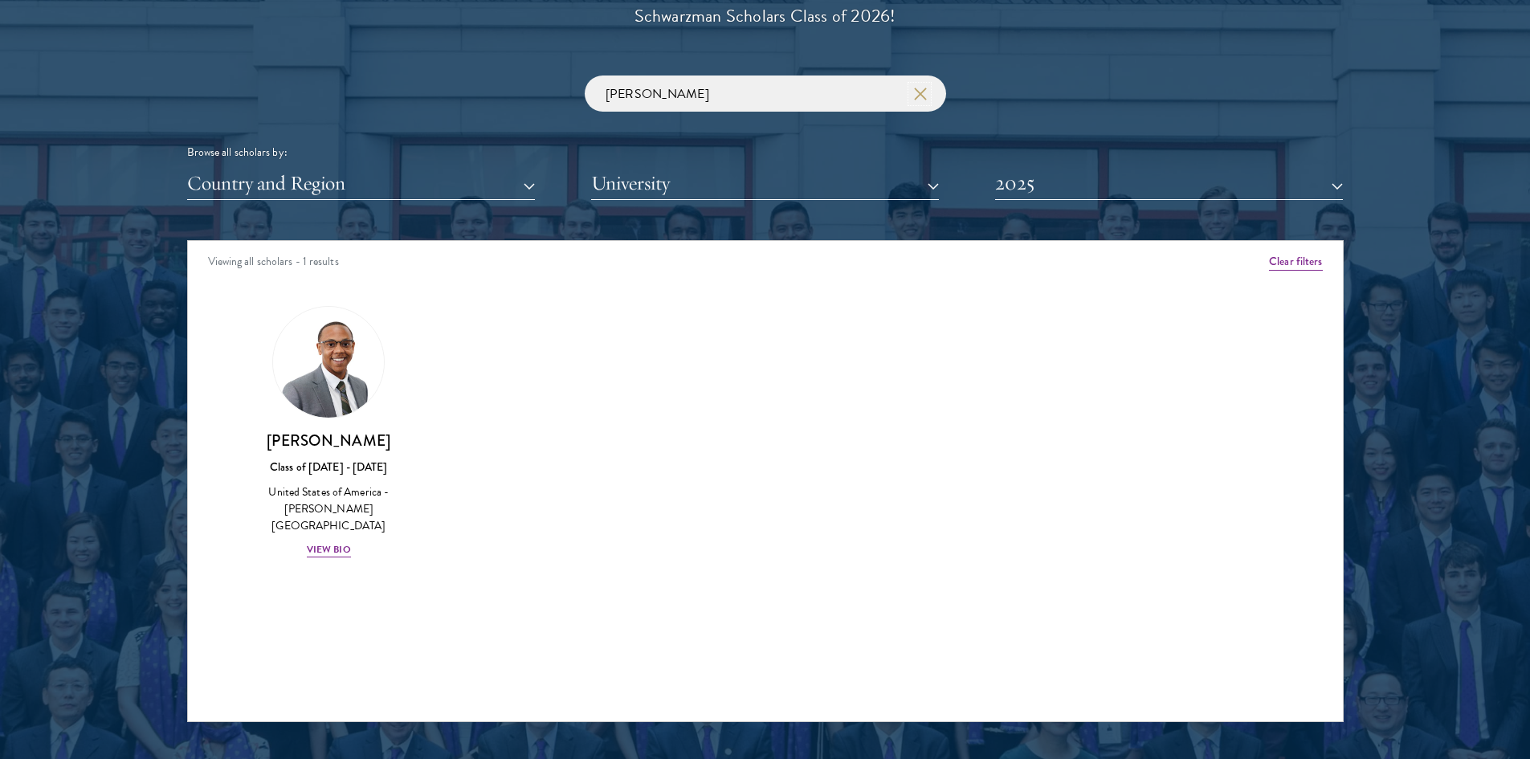
click at [926, 86] on button "button" at bounding box center [920, 94] width 16 height 16
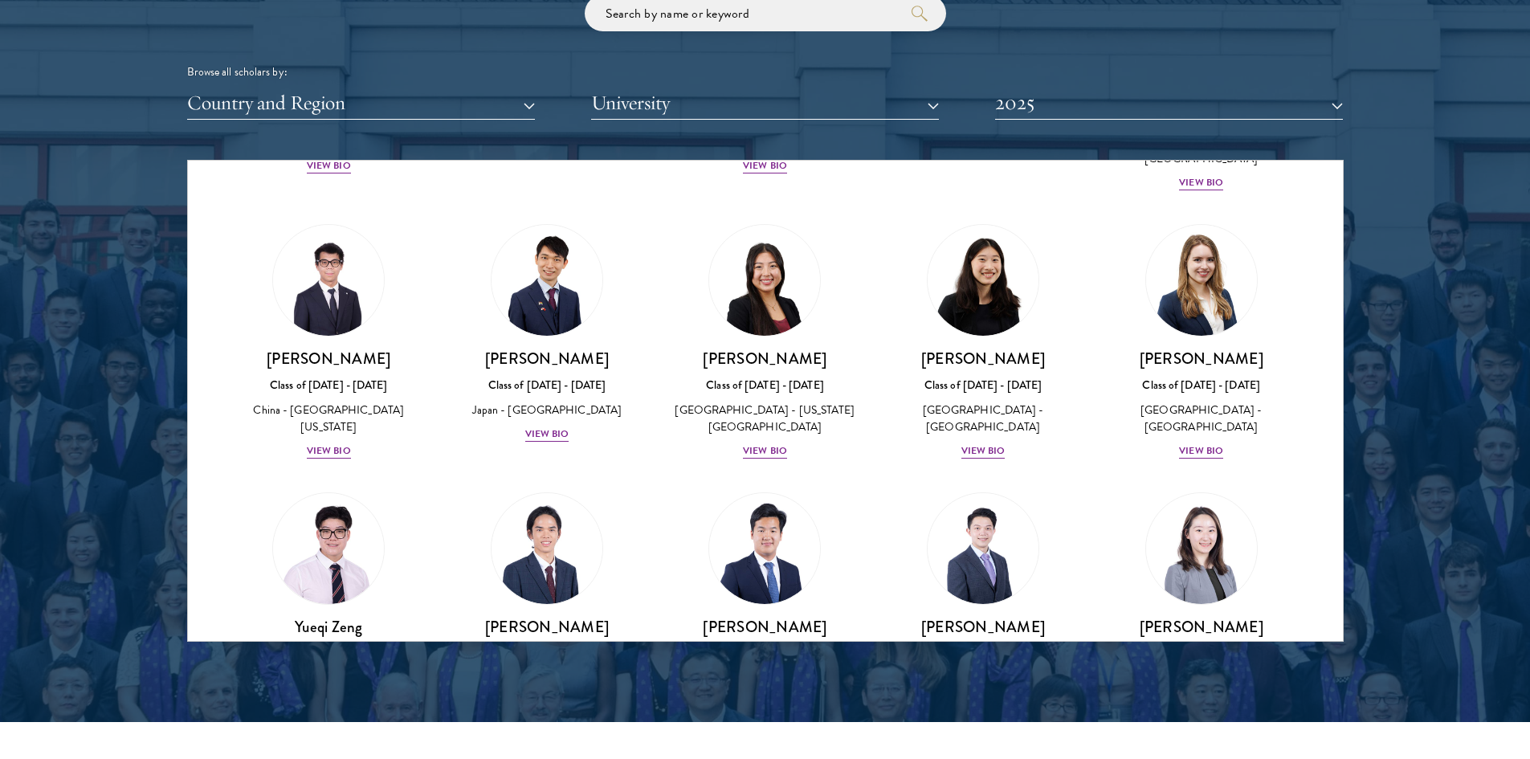
scroll to position [7472, 0]
